Goal: Information Seeking & Learning: Learn about a topic

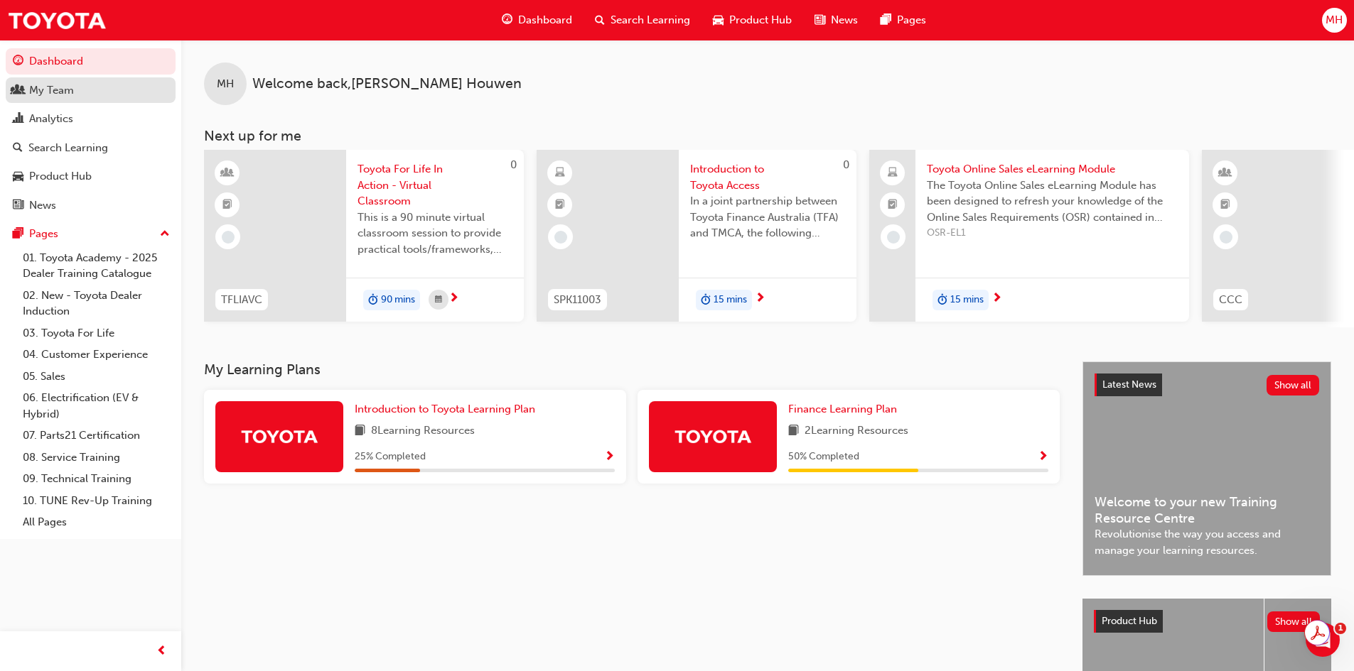
click at [79, 82] on div "My Team" at bounding box center [91, 91] width 156 height 18
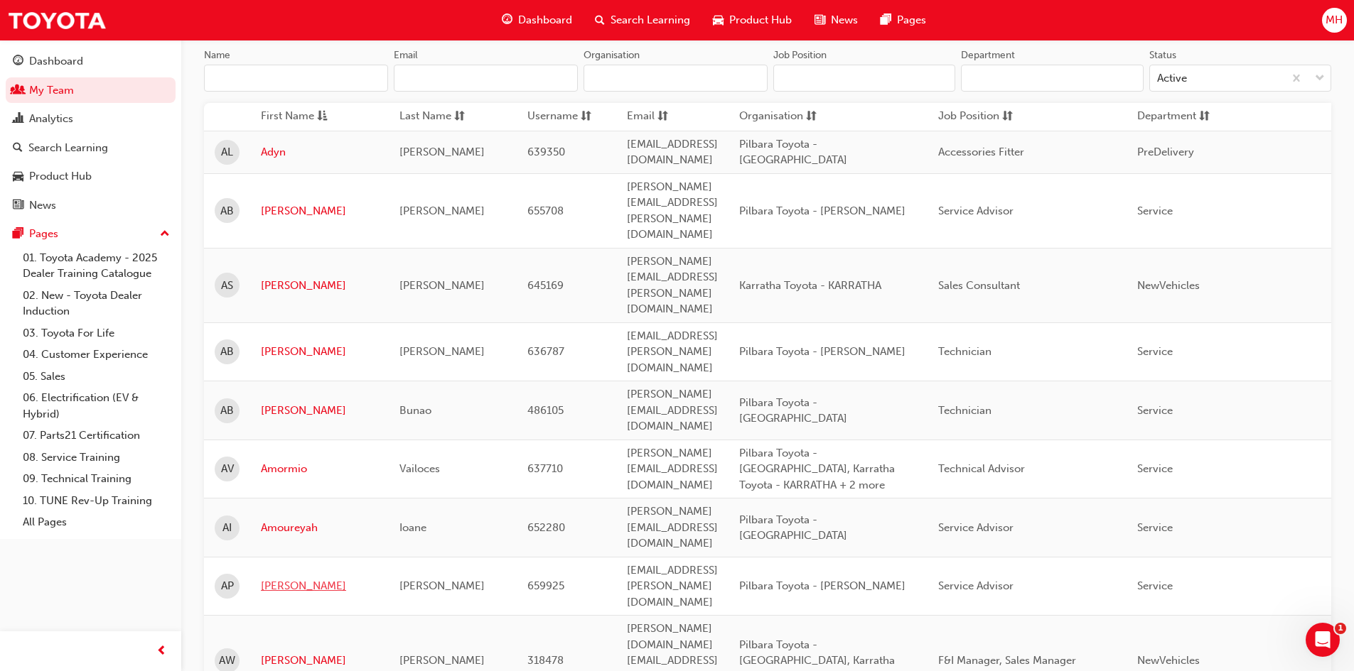
scroll to position [213, 0]
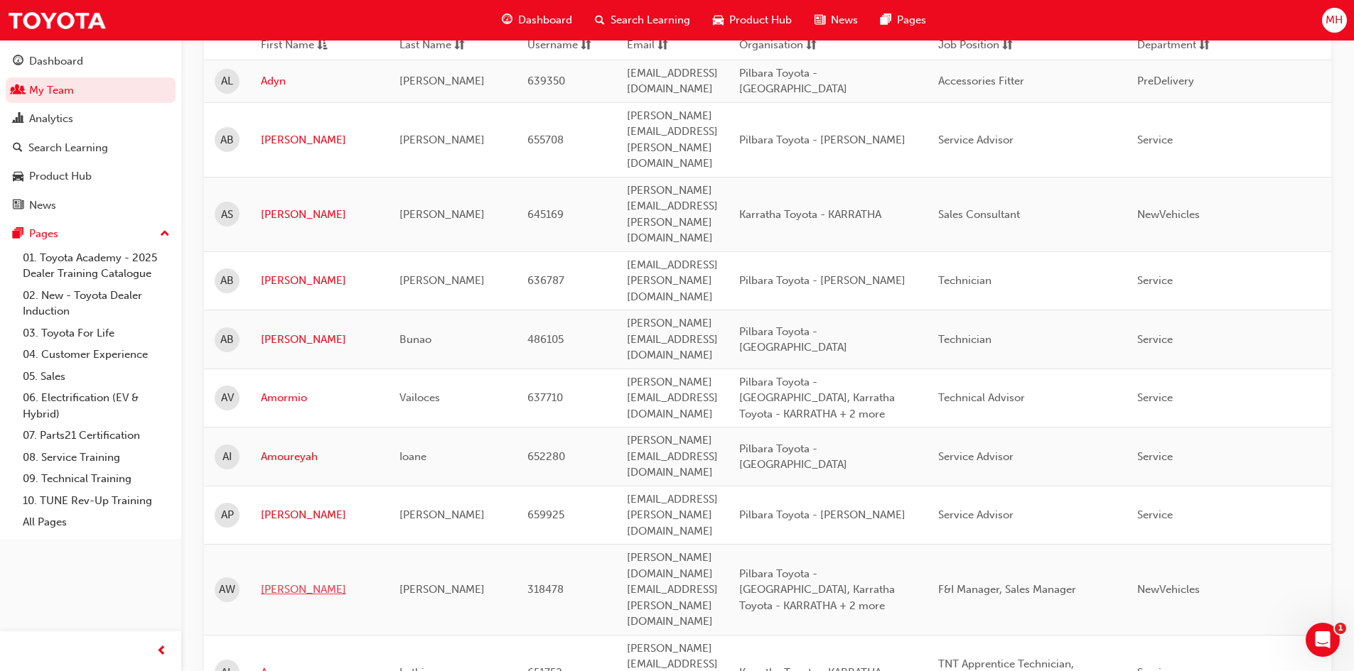
click at [284, 582] on link "[PERSON_NAME]" at bounding box center [319, 590] width 117 height 16
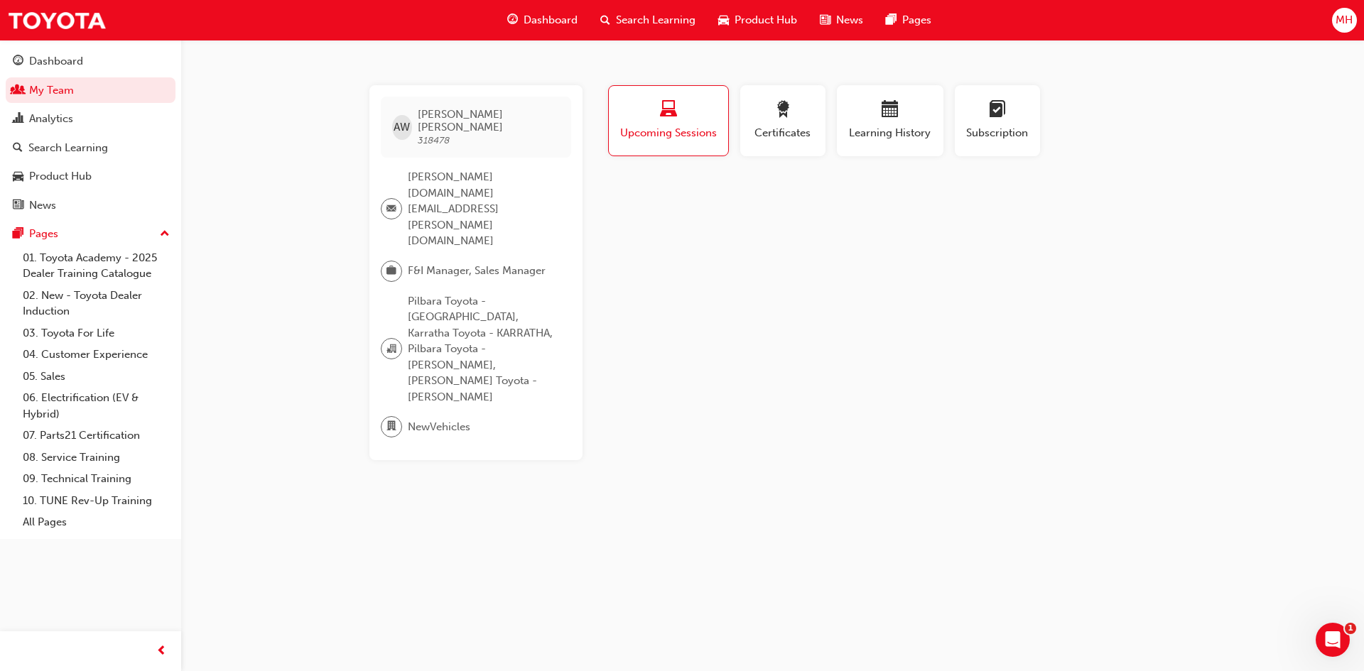
click at [650, 122] on div "Upcoming Sessions" at bounding box center [669, 121] width 98 height 41
click at [671, 131] on span "Upcoming Sessions" at bounding box center [669, 133] width 98 height 16
click at [654, 136] on span "Upcoming Sessions" at bounding box center [669, 133] width 98 height 16
click at [907, 117] on div "button" at bounding box center [890, 112] width 85 height 22
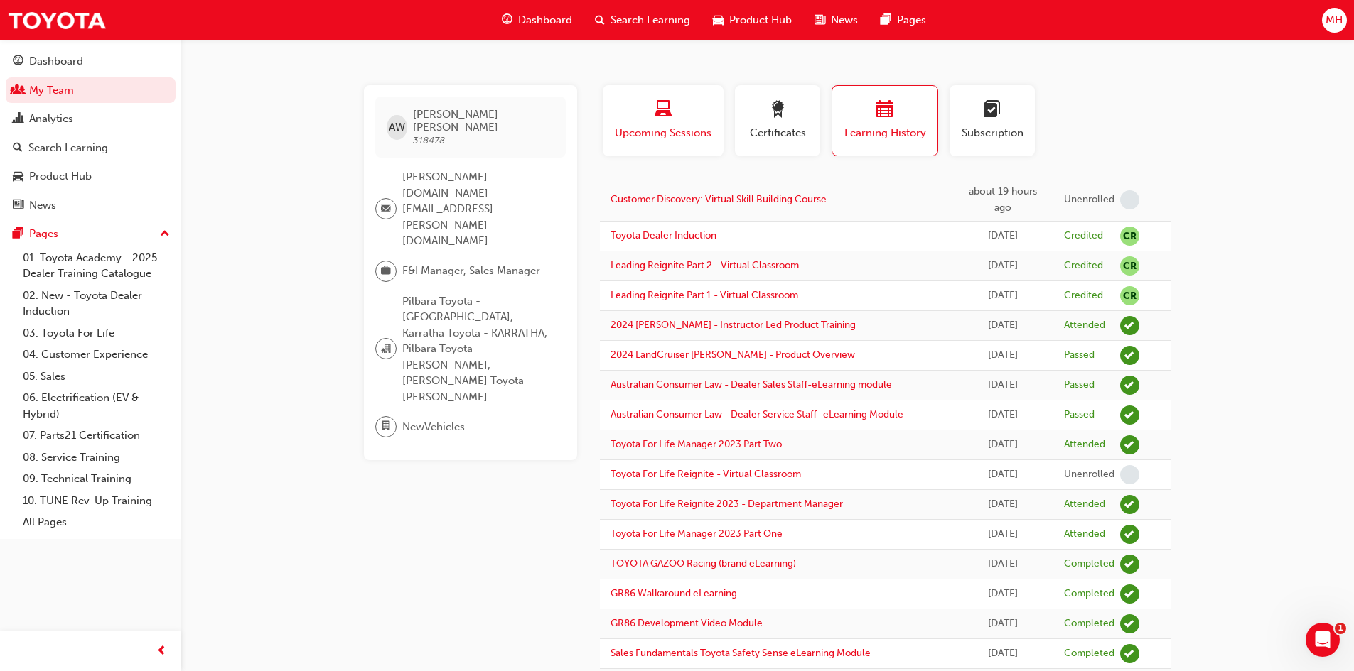
click at [680, 137] on span "Upcoming Sessions" at bounding box center [662, 133] width 99 height 16
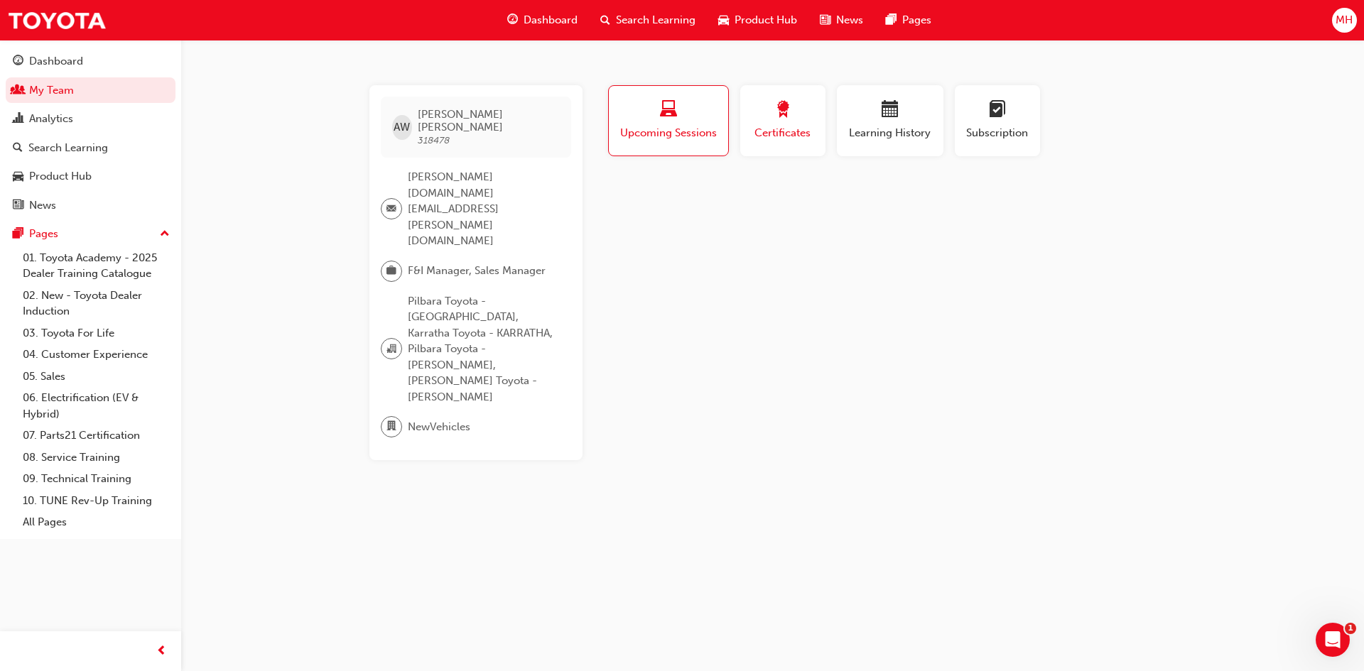
click at [772, 120] on div "button" at bounding box center [783, 112] width 64 height 22
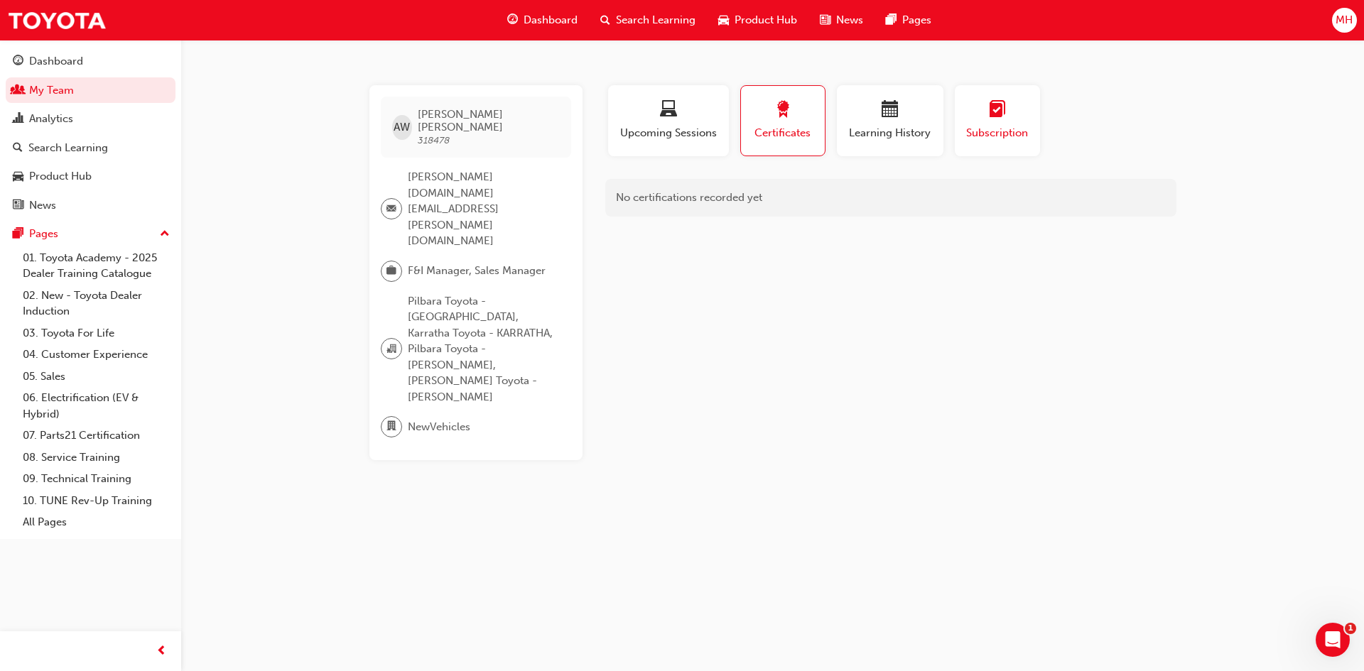
click at [981, 132] on span "Subscription" at bounding box center [998, 133] width 64 height 16
click at [919, 130] on span "Learning History" at bounding box center [890, 133] width 85 height 16
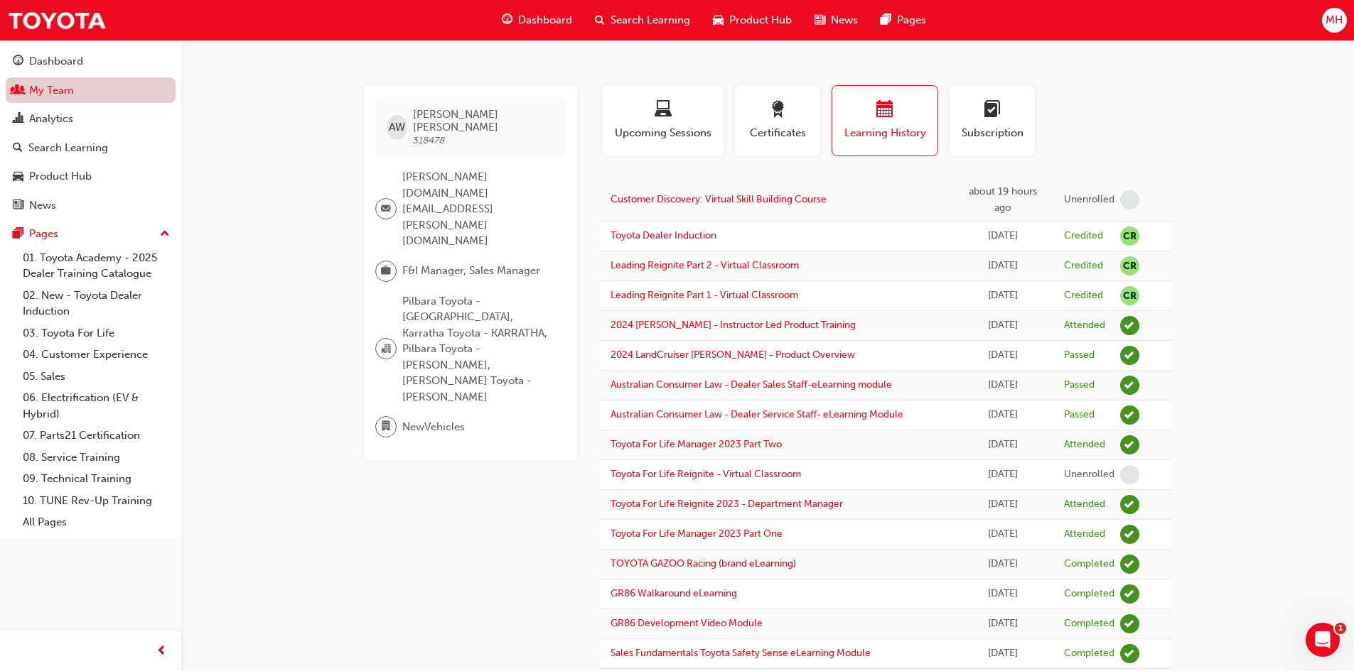
click at [70, 85] on link "My Team" at bounding box center [91, 90] width 170 height 26
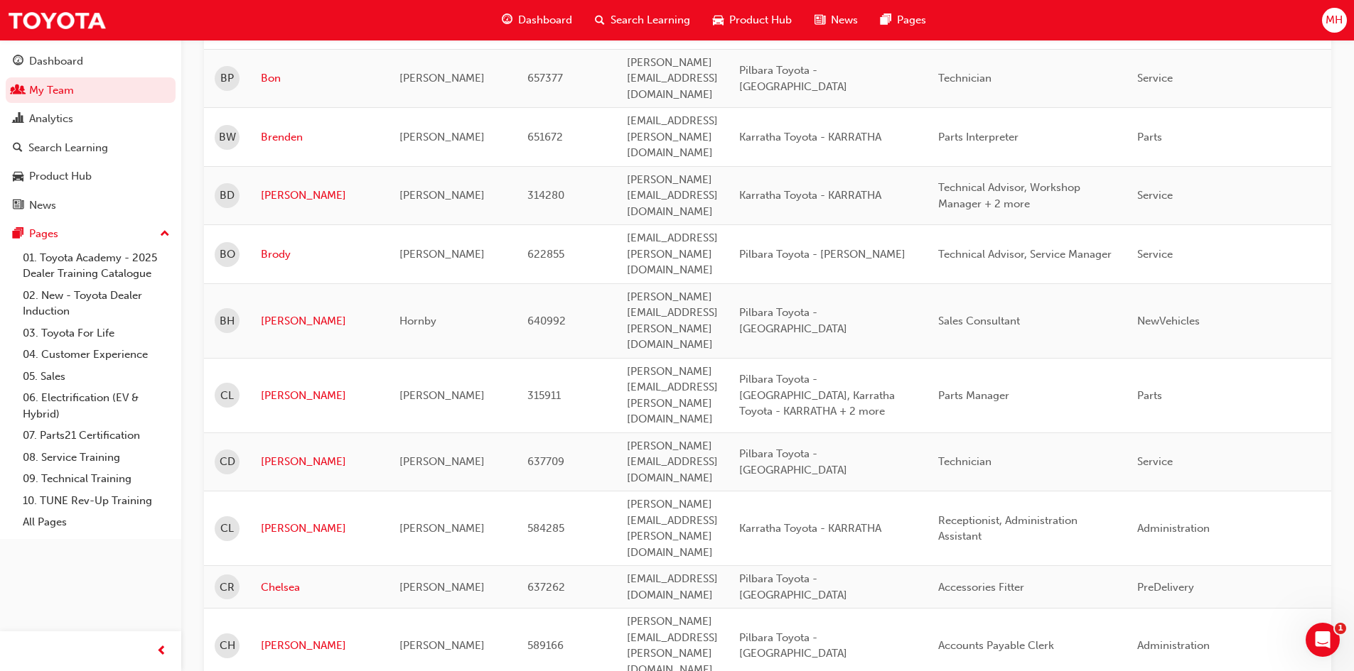
scroll to position [1764, 0]
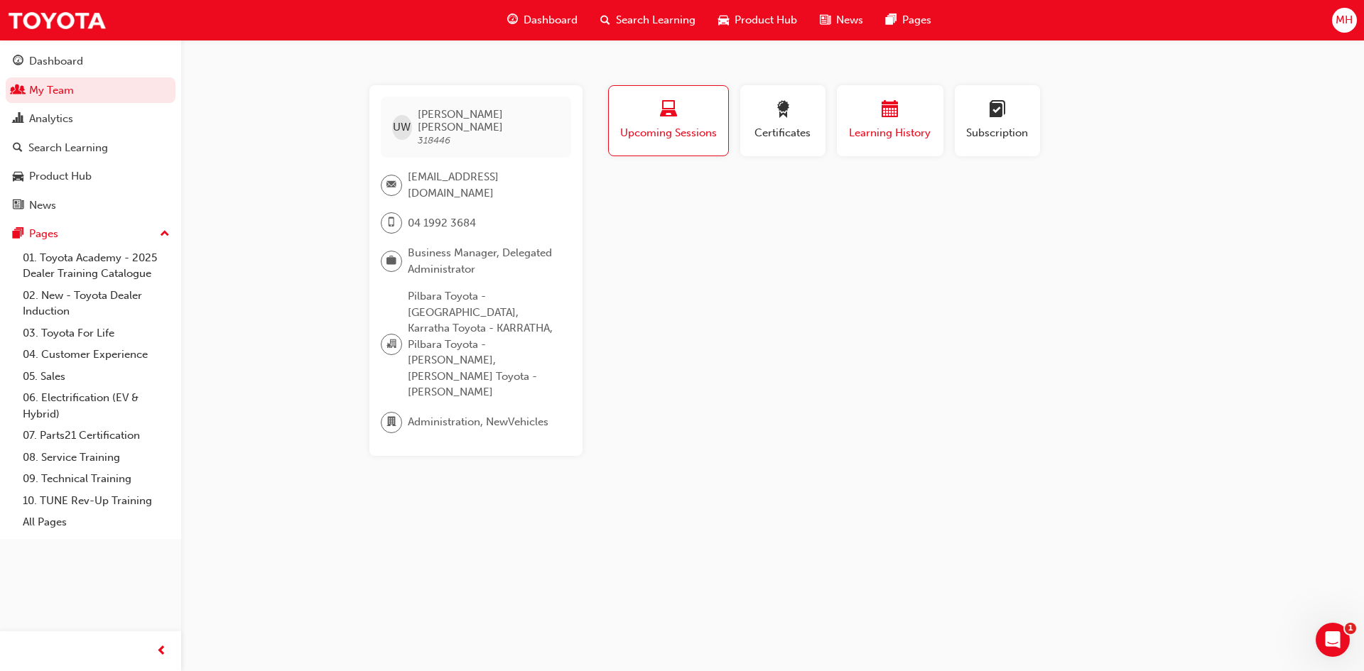
click at [887, 138] on span "Learning History" at bounding box center [890, 133] width 85 height 16
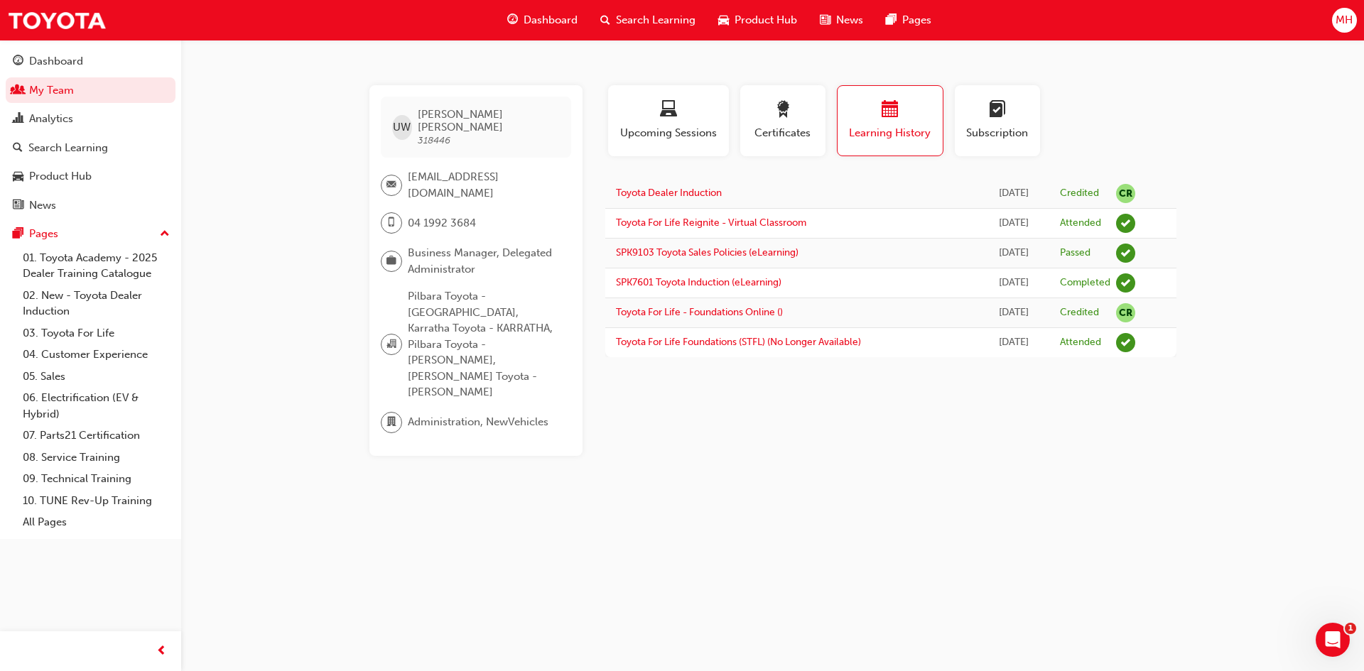
click at [312, 168] on div "UW [PERSON_NAME] 318446 [EMAIL_ADDRESS][DOMAIN_NAME] 04 1992 3684 Business Mana…" at bounding box center [682, 335] width 1364 height 671
click at [304, 170] on div "UW [PERSON_NAME] 318446 [EMAIL_ADDRESS][DOMAIN_NAME] 04 1992 3684 Business Mana…" at bounding box center [682, 335] width 1364 height 671
